Goal: Task Accomplishment & Management: Manage account settings

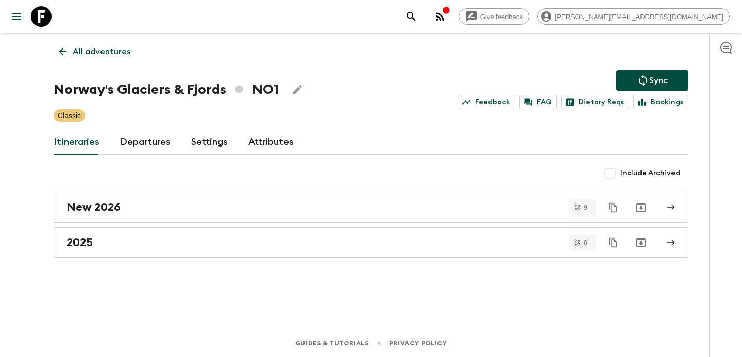
click at [446, 16] on icon "button" at bounding box center [440, 16] width 12 height 12
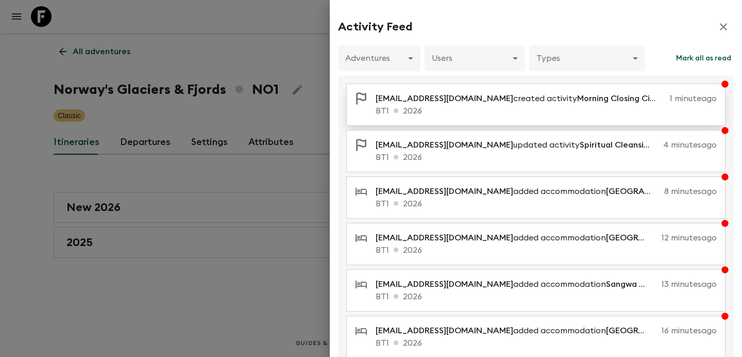
click at [491, 114] on p "BT1 2026" at bounding box center [546, 111] width 341 height 12
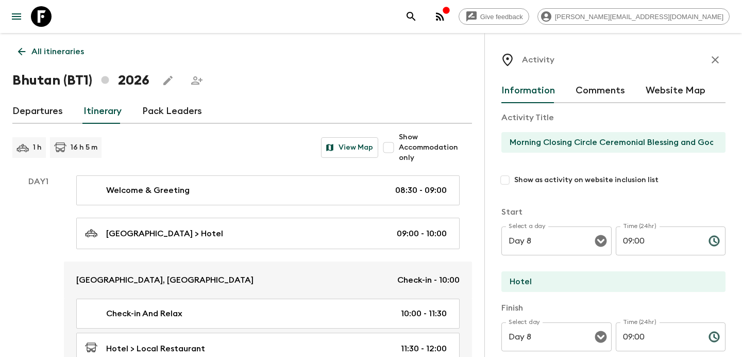
click at [38, 57] on p "All itineraries" at bounding box center [57, 51] width 53 height 12
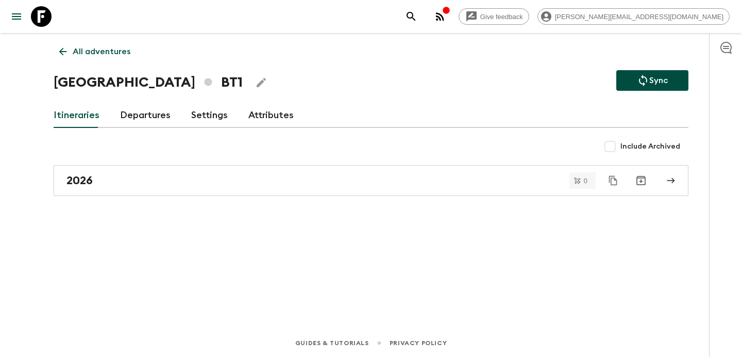
click at [38, 57] on div "Give feedback [PERSON_NAME][EMAIL_ADDRESS][DOMAIN_NAME] All adventures Bhutan B…" at bounding box center [371, 178] width 742 height 357
click at [121, 35] on div "All adventures Bhutan BT1 Sync Itineraries Departures Settings Attributes Inclu…" at bounding box center [371, 166] width 660 height 267
click at [112, 49] on p "All adventures" at bounding box center [102, 51] width 58 height 12
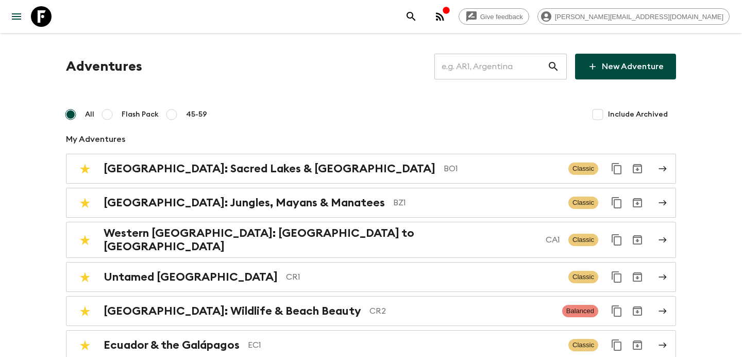
click at [483, 70] on input "text" at bounding box center [491, 66] width 113 height 29
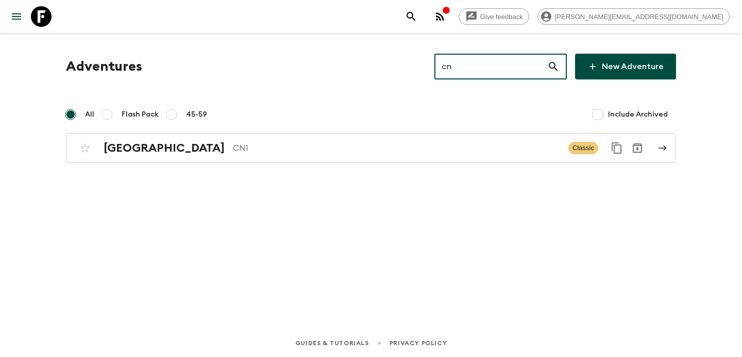
type input "cn1"
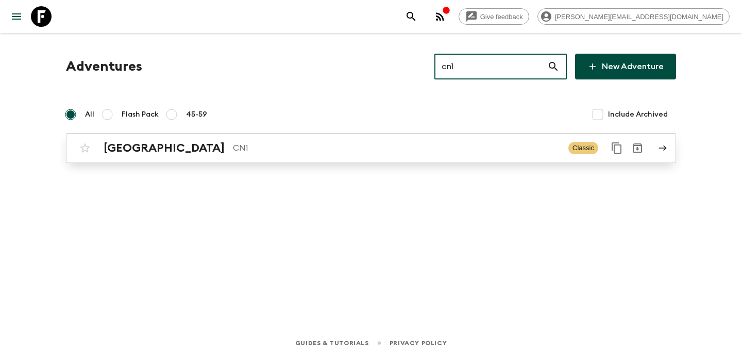
click at [421, 137] on link "China CN1 Classic" at bounding box center [371, 148] width 610 height 30
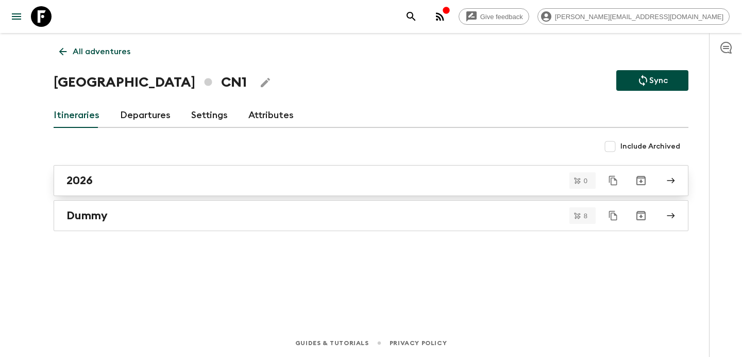
click at [329, 167] on link "2026" at bounding box center [371, 180] width 635 height 31
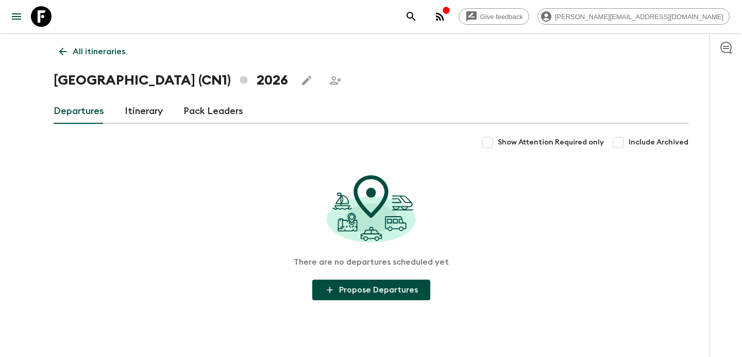
click at [153, 114] on link "Itinerary" at bounding box center [144, 111] width 38 height 25
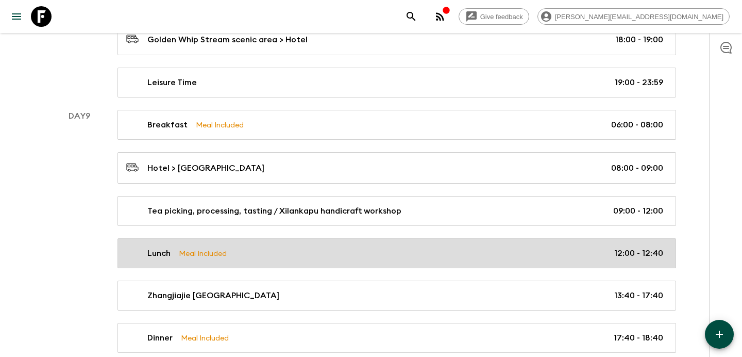
scroll to position [2919, 0]
click at [260, 248] on div "Lunch Meal Included 12:00 - 12:40" at bounding box center [394, 254] width 537 height 12
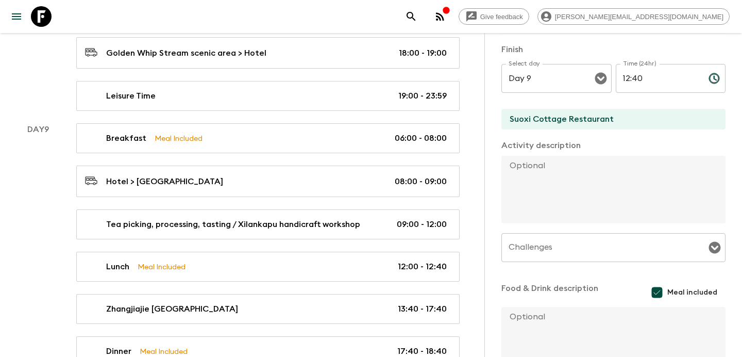
scroll to position [269, 0]
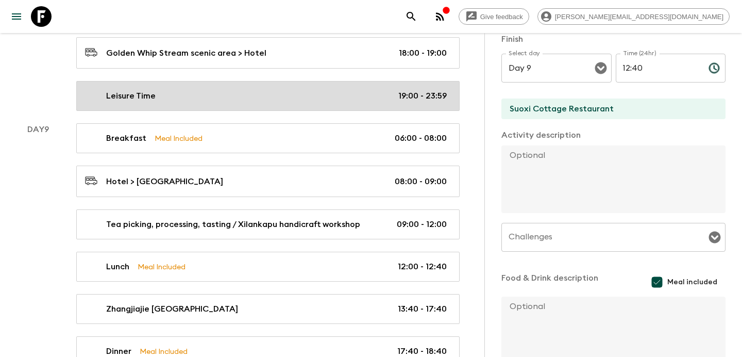
click at [271, 90] on div "Leisure Time 19:00 - 23:59" at bounding box center [266, 96] width 362 height 12
type input "Leisure Time"
type input "Hotel"
checkbox input "false"
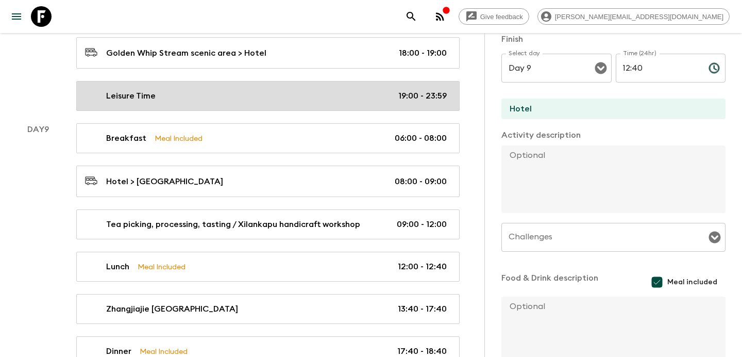
type input "Day 8"
type input "19:00"
type input "Day 8"
type input "23:59"
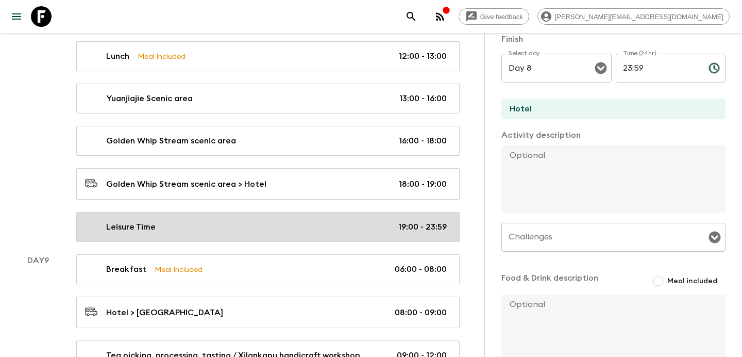
scroll to position [2779, 0]
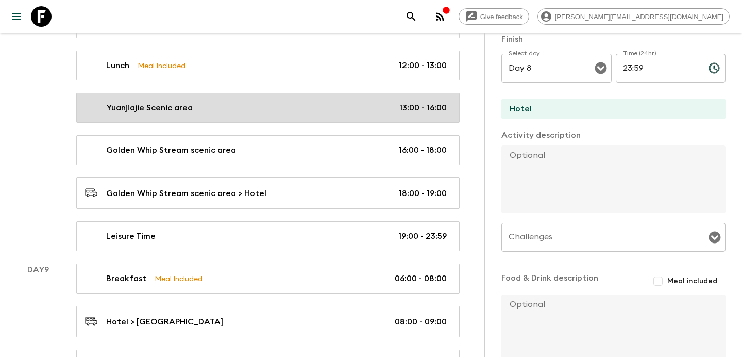
click at [259, 102] on div "Yuanjiajie Scenic area 13:00 - 16:00" at bounding box center [266, 108] width 362 height 12
type input "Yuanjiajie Scenic area"
type textarea "Proceed to Yuanjiajie Scenic Area (including the [GEOGRAPHIC_DATA] down) to vis…"
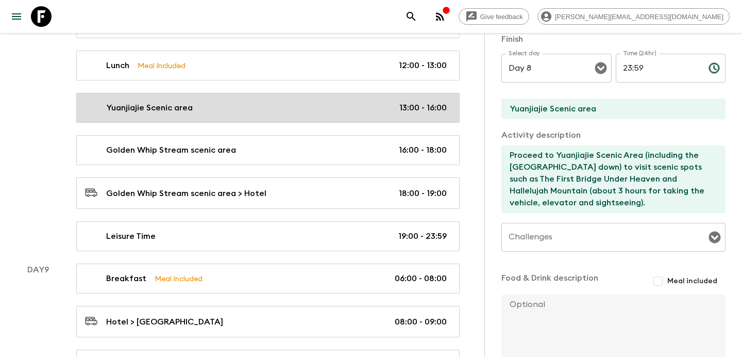
type input "13:00"
type input "16:00"
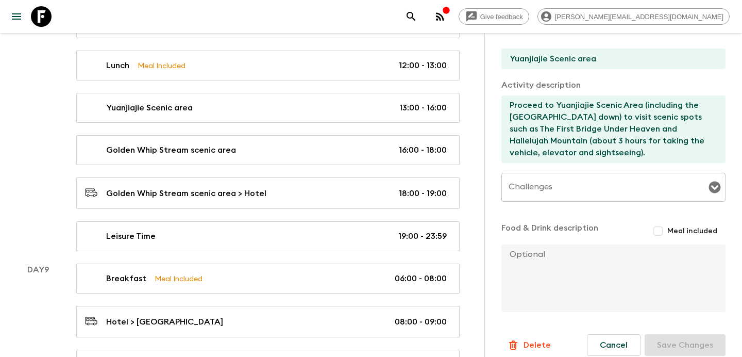
scroll to position [330, 0]
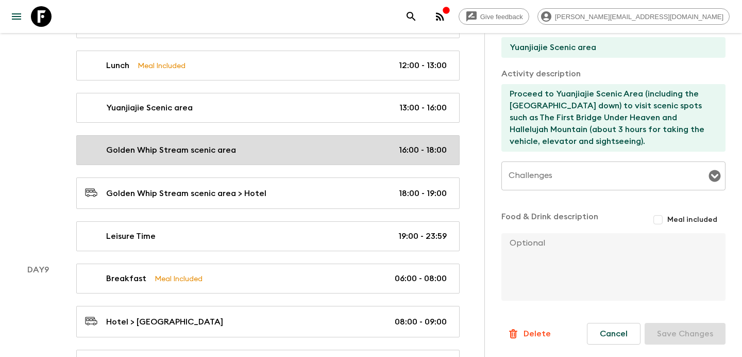
click at [245, 144] on div "Golden Whip Stream scenic area 16:00 - 18:00" at bounding box center [266, 150] width 362 height 12
type input "Golden Whip Stream scenic area"
type textarea "Visit [GEOGRAPHIC_DATA] - Golden Whip Stream scenic area (about 1 hour) to expl…"
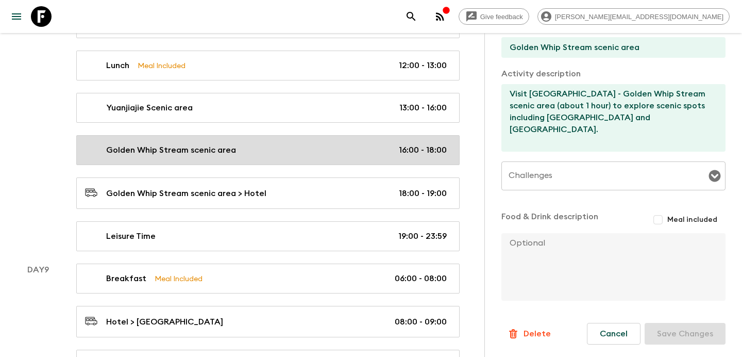
type input "16:00"
type input "18:00"
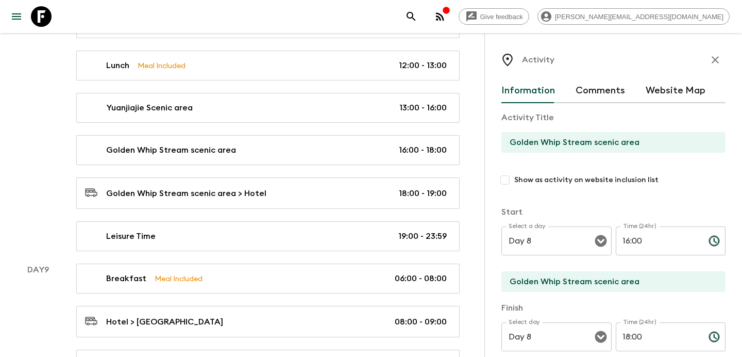
click at [707, 62] on button "button" at bounding box center [715, 59] width 21 height 21
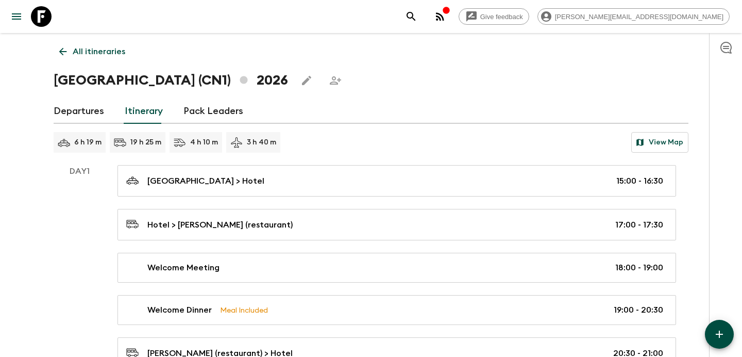
click at [82, 48] on p "All itineraries" at bounding box center [99, 51] width 53 height 12
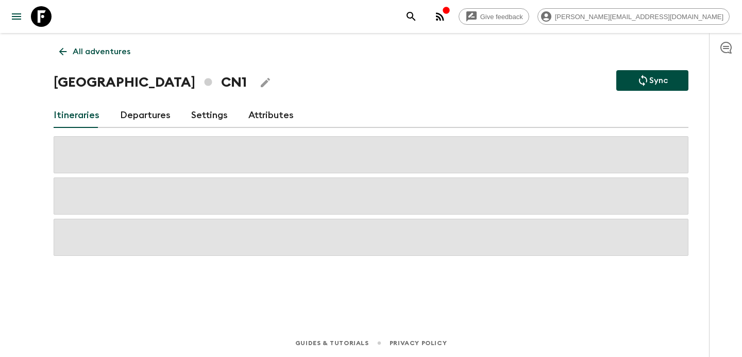
click at [82, 48] on p "All adventures" at bounding box center [102, 51] width 58 height 12
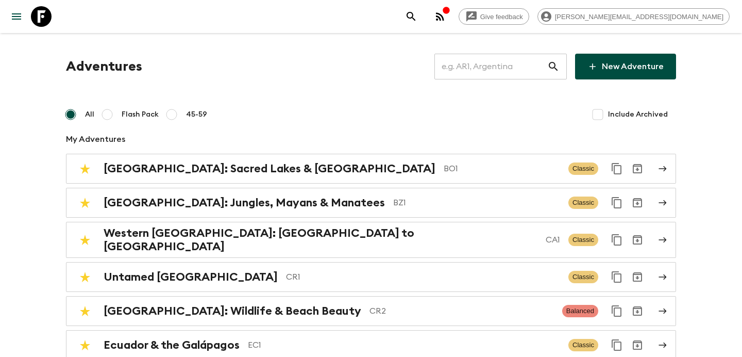
click at [495, 64] on input "text" at bounding box center [491, 66] width 113 height 29
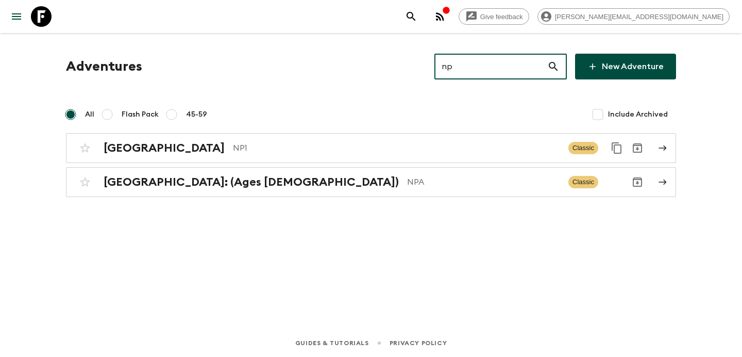
type input "np1"
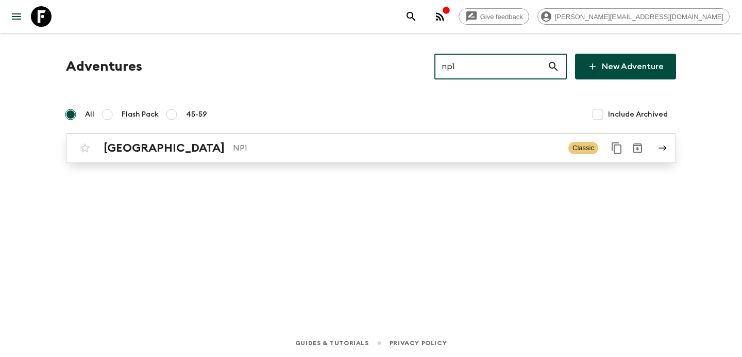
click at [373, 153] on p "NP1" at bounding box center [396, 148] width 327 height 12
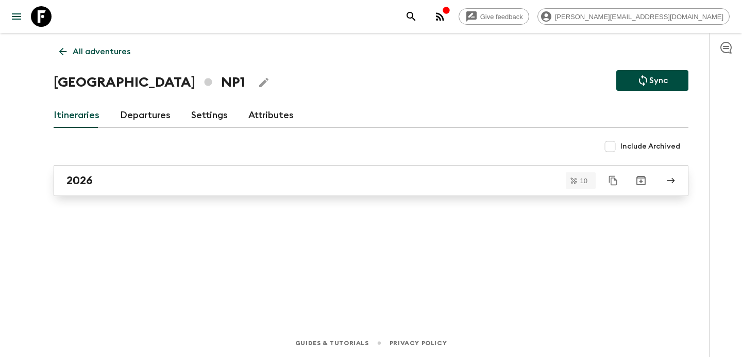
click at [294, 193] on link "2026" at bounding box center [371, 180] width 635 height 31
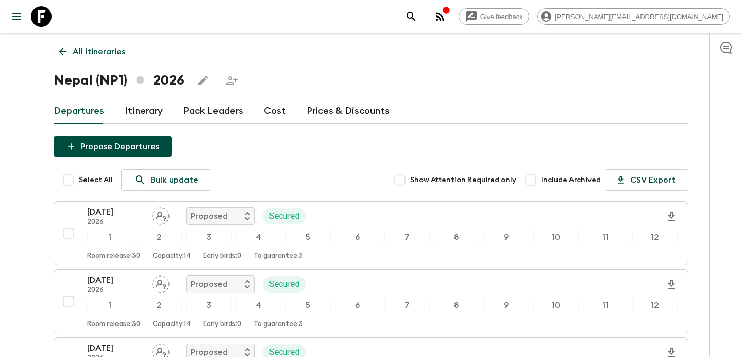
click at [151, 107] on link "Itinerary" at bounding box center [144, 111] width 38 height 25
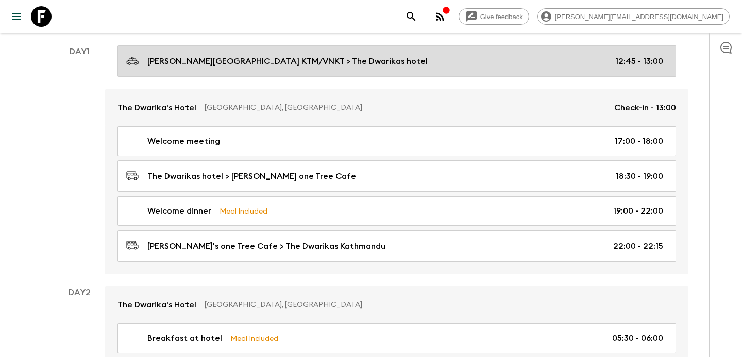
scroll to position [152, 0]
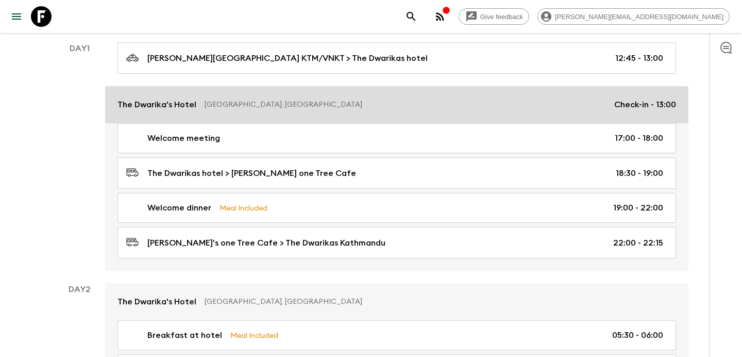
click at [312, 117] on link "The Dwarika's [GEOGRAPHIC_DATA], [GEOGRAPHIC_DATA] Check-in - 13:00" at bounding box center [397, 104] width 584 height 37
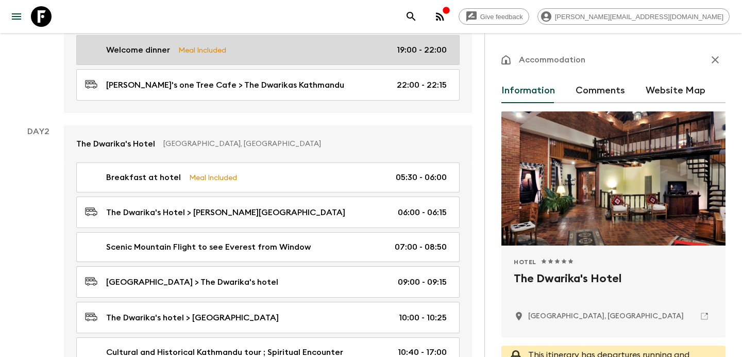
scroll to position [340, 0]
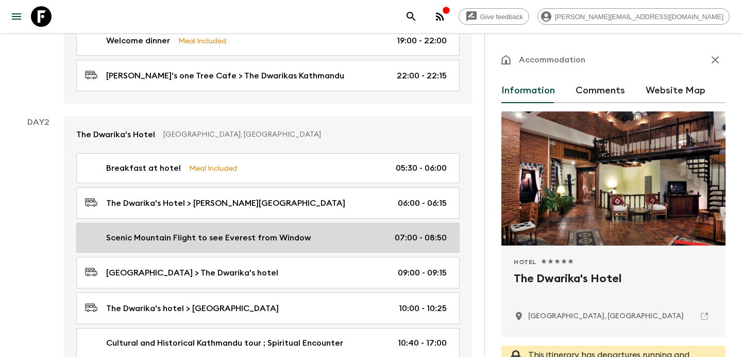
click at [296, 231] on p "Scenic Mountain Flight to see Everest from Window" at bounding box center [208, 237] width 205 height 12
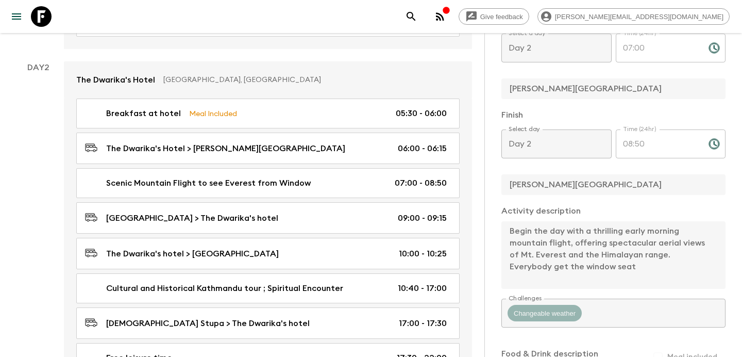
scroll to position [303, 0]
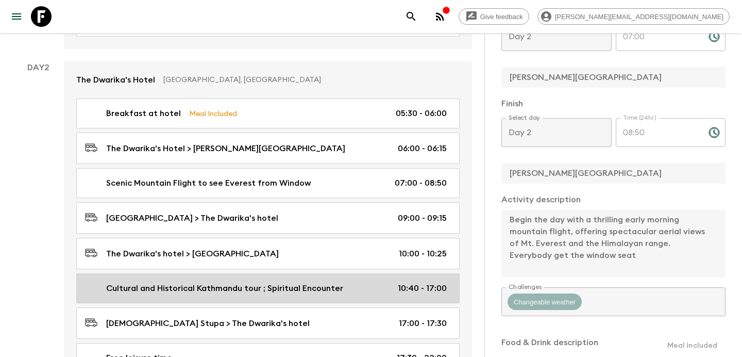
click at [289, 273] on link "Cultural and Historical Kathmandu tour ; Spiritual Encounter 10:40 - 17:00" at bounding box center [268, 288] width 384 height 30
type input "Cultural and Historical Kathmandu tour ; Spiritual Encounter"
type input "Private audience with a revered [PERSON_NAME]"
type input "Swaymbhunath"
type input "[DEMOGRAPHIC_DATA] Stupa"
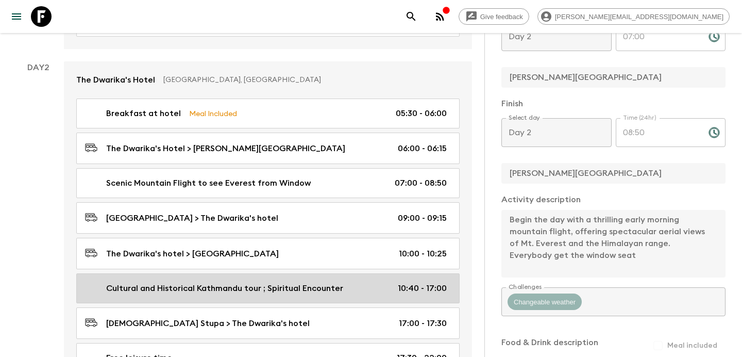
type textarea "Immerse yourself in [GEOGRAPHIC_DATA]’s spiritual heart with visits to the icon…"
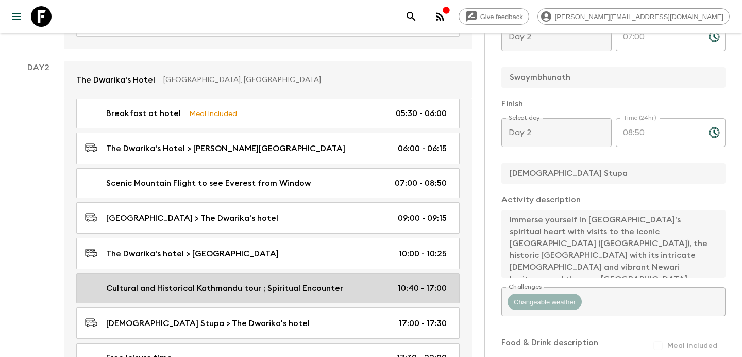
type input "10:40"
type input "17:00"
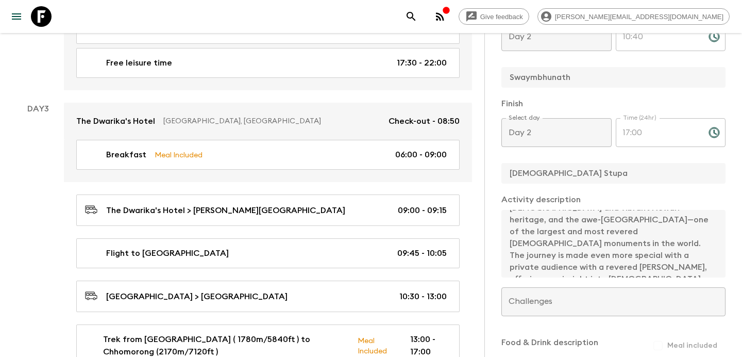
scroll to position [693, 0]
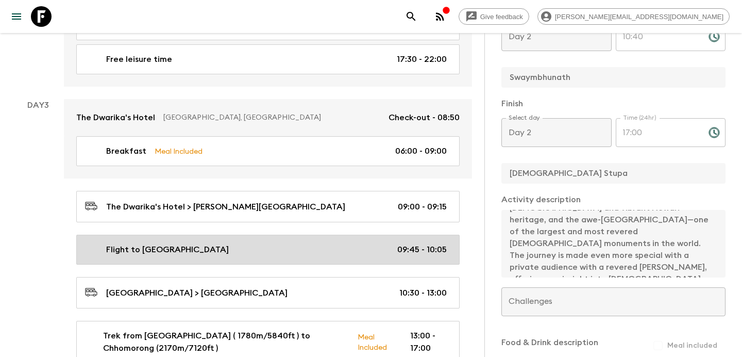
click at [286, 246] on link "Flight to [GEOGRAPHIC_DATA] 09:45 - 10:05" at bounding box center [268, 250] width 384 height 30
type input "Flight to [GEOGRAPHIC_DATA]"
checkbox input "false"
type input "[PERSON_NAME][GEOGRAPHIC_DATA]"
type input "[GEOGRAPHIC_DATA]"
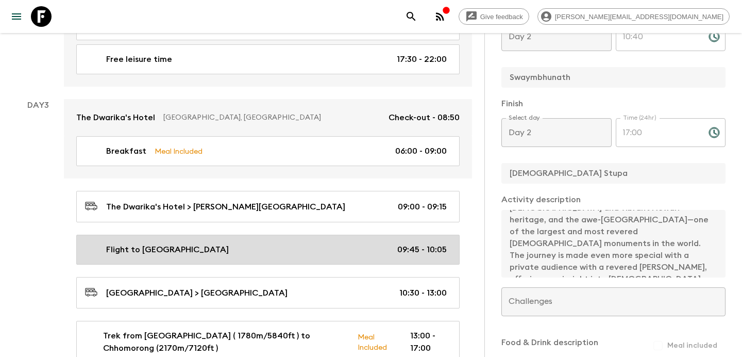
type textarea "Flight to [GEOGRAPHIC_DATA] , we suggest to take the right window seat to see t…"
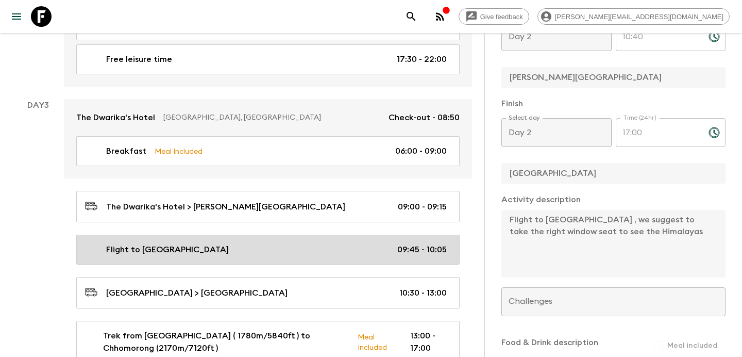
type input "Day 3"
type input "09:45"
type input "Day 3"
type input "10:05"
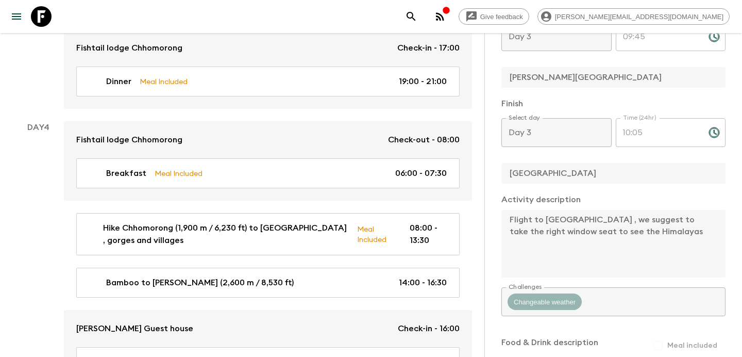
scroll to position [1042, 0]
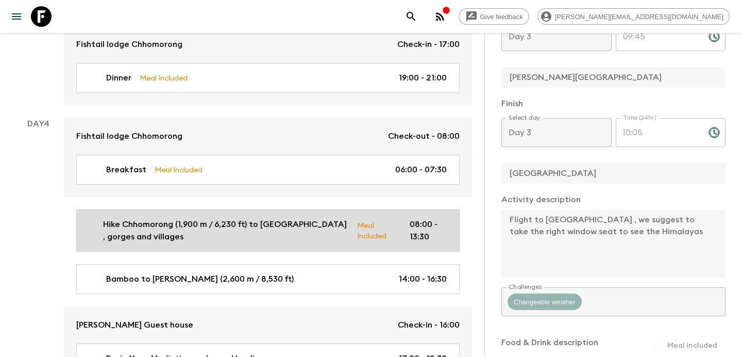
click at [279, 220] on p "Hike Chhomorong (1,900 m / 6,230 ft) to [GEOGRAPHIC_DATA] , gorges and villages" at bounding box center [226, 230] width 246 height 25
type input "Hike Chhomorong (1,900 m / 6,230 ft) to [GEOGRAPHIC_DATA] , gorges and villages"
type input "Chhomorong (1,900 m / 6,230 ft)"
type input "[PERSON_NAME] (2,600 m / 8,530 ft)"
type textarea "After breakfast at the tea house in [GEOGRAPHIC_DATA] (2,170 m / 7,120 ft), beg…"
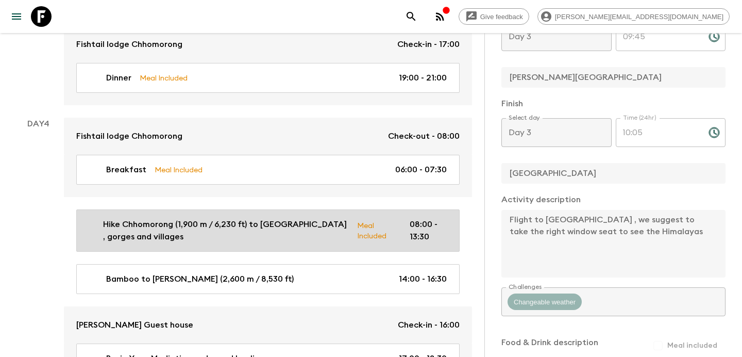
checkbox input "true"
type textarea "Lunch stop at bamboo"
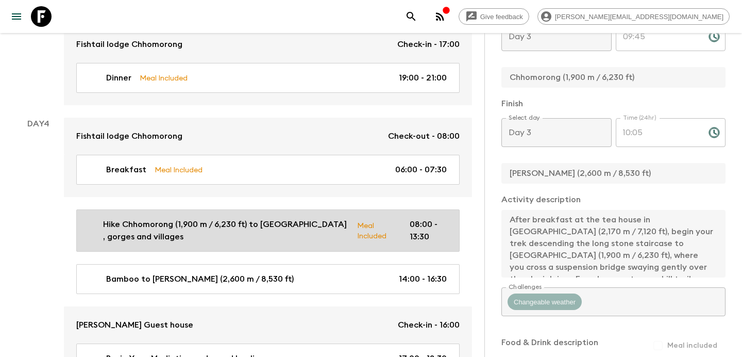
type input "Day 4"
type input "08:00"
type input "Day 4"
type input "13:30"
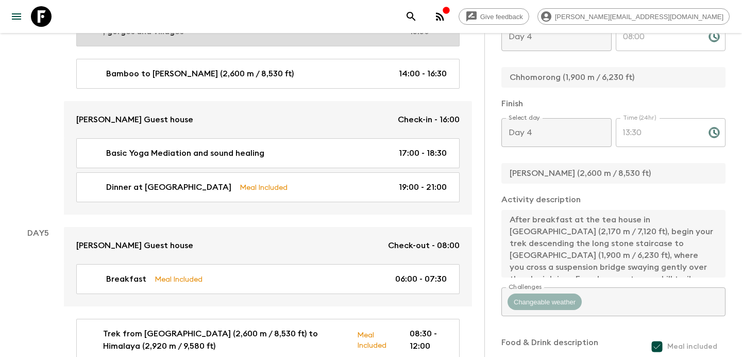
scroll to position [1251, 0]
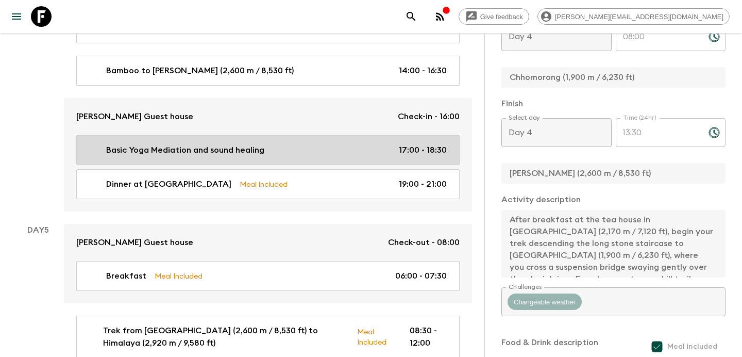
click at [259, 143] on link "Basic Yoga Mediation and sound healing 17:00 - 18:30" at bounding box center [268, 150] width 384 height 30
type input "Basic Yoga Mediation and sound healing"
checkbox input "true"
type input "[PERSON_NAME] Guest house"
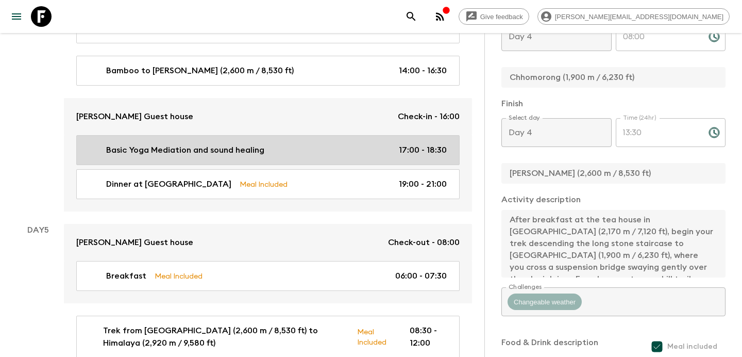
type textarea "the Pack Leader will guide a gentle wellness wind-down session to help you rela…"
checkbox input "false"
type input "17:00"
type input "18:30"
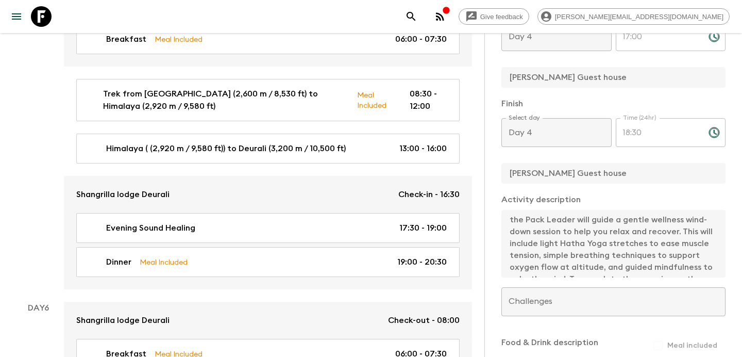
scroll to position [1492, 0]
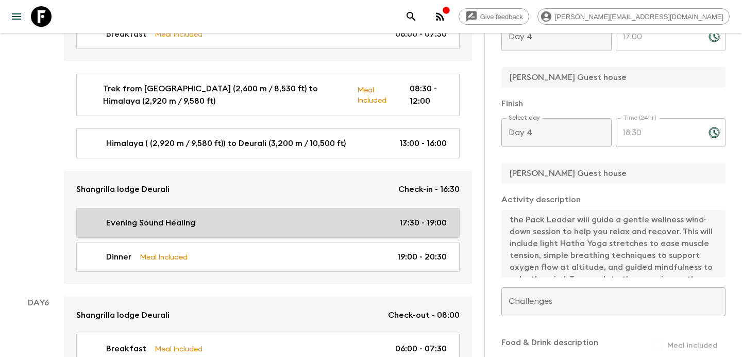
click at [257, 208] on link "Evening Sound Healing 17:30 - 19:00" at bounding box center [268, 223] width 384 height 30
type input "Evening Sound Healing"
checkbox input "false"
type input "Deurali"
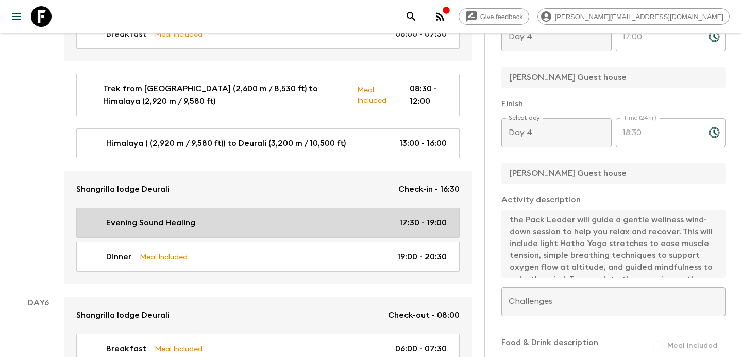
type textarea "In the evening, join a gentle sound healing and mindfulness session with Himala…"
type input "Day 5"
type input "17:30"
type input "Day 5"
type input "19:00"
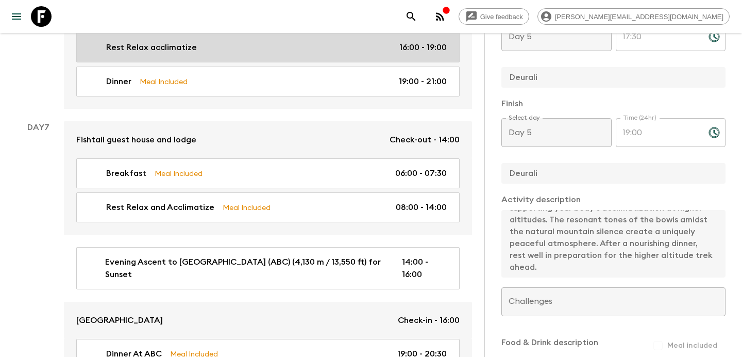
scroll to position [1940, 0]
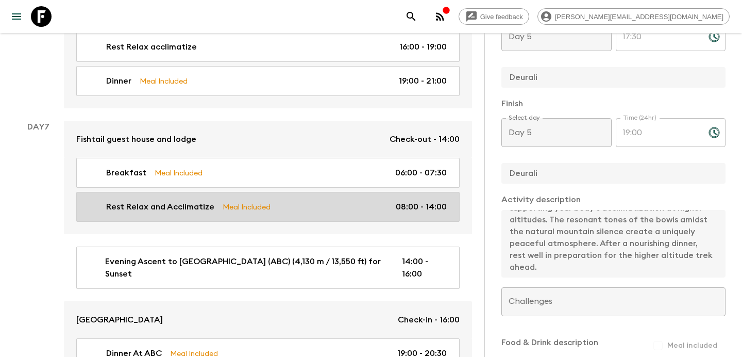
click at [252, 201] on p "Meal Included" at bounding box center [247, 206] width 48 height 11
type input "Rest Relax and Acclimatize"
type input "Machapuchare Base Camp"
type textarea "The following day, we will depart only after 2:00 pm, allowing a full 24 hours …"
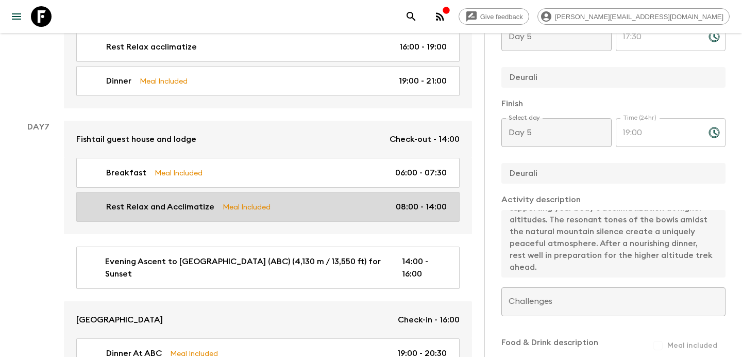
checkbox input "true"
type textarea "Lunch at [GEOGRAPHIC_DATA] before preparation of ascent to ABC"
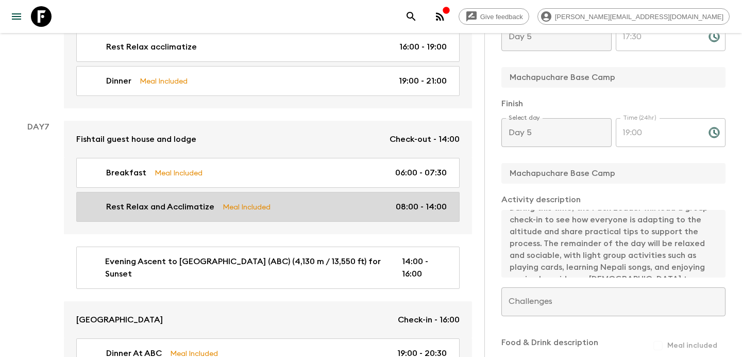
type input "Day 7"
type input "08:00"
type input "Day 7"
type input "14:00"
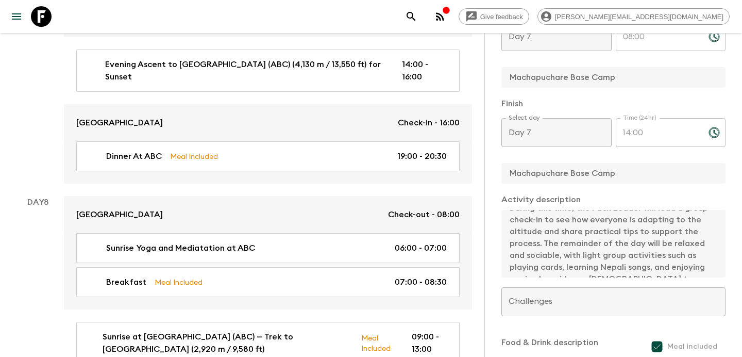
scroll to position [2141, 0]
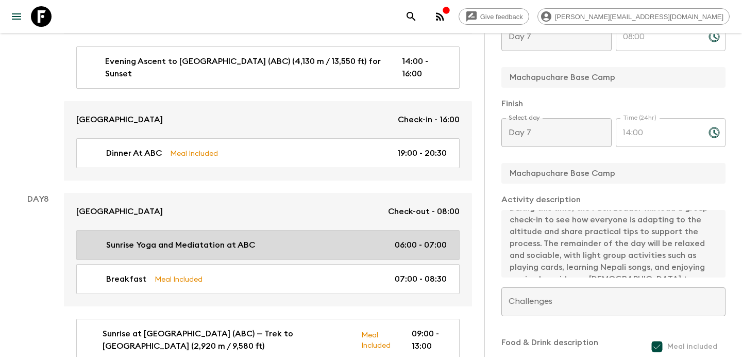
click at [243, 230] on link "Sunrise Yoga and Mediatation at ABC 06:00 - 07:00" at bounding box center [268, 245] width 384 height 30
type input "Sunrise Yoga and Mediatation at ABC"
checkbox input "true"
type input "[GEOGRAPHIC_DATA]"
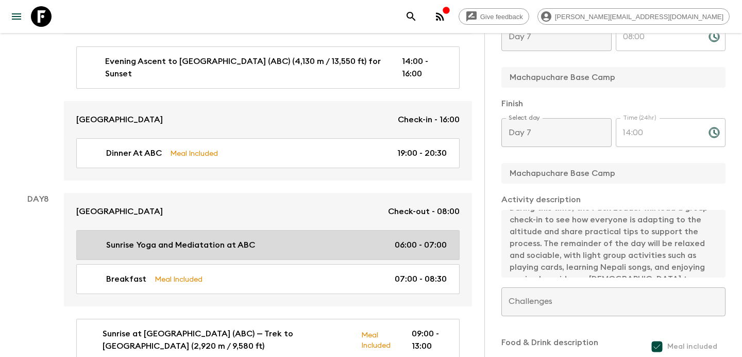
type textarea "As [PERSON_NAME] breaks over the Himalayas, we’ll gather at [GEOGRAPHIC_DATA] f…"
checkbox input "false"
type input "Day 8"
type input "06:00"
type input "Day 8"
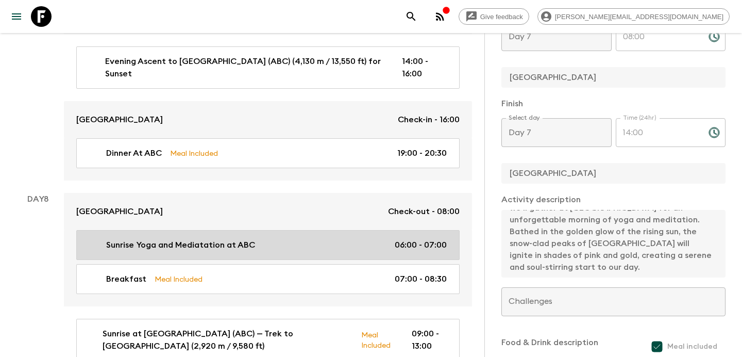
type input "07:00"
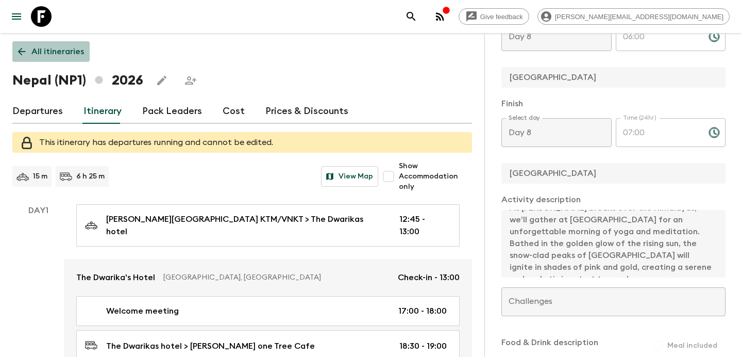
click at [48, 51] on p "All itineraries" at bounding box center [57, 51] width 53 height 12
